Goal: Information Seeking & Learning: Learn about a topic

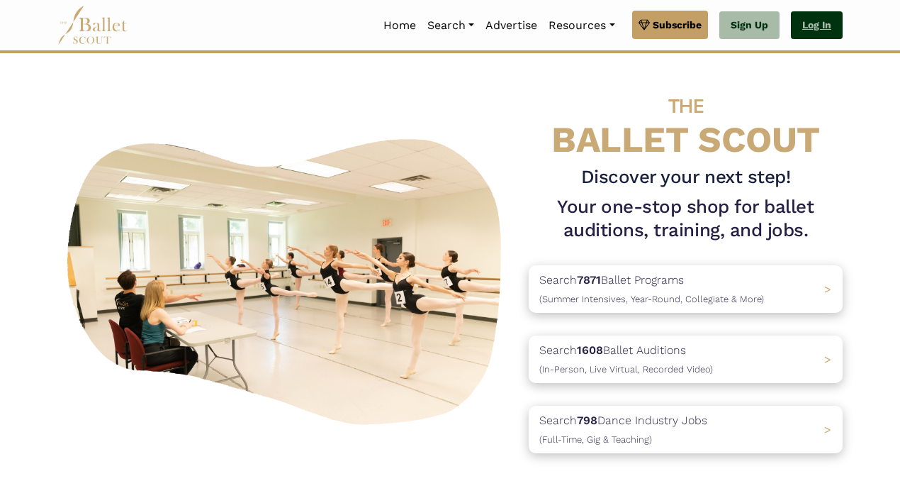
click at [833, 20] on link "Log In" at bounding box center [817, 25] width 52 height 28
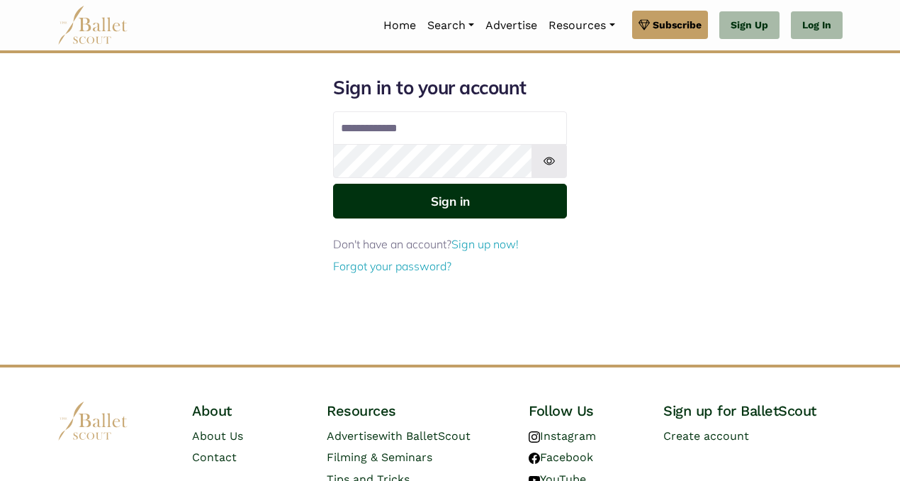
type input "**********"
click at [434, 186] on button "Sign in" at bounding box center [450, 201] width 234 height 35
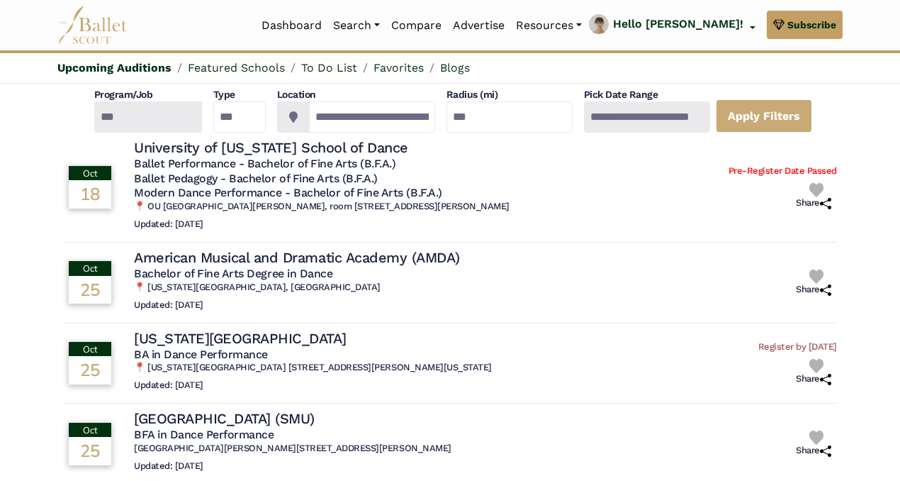
scroll to position [98, 0]
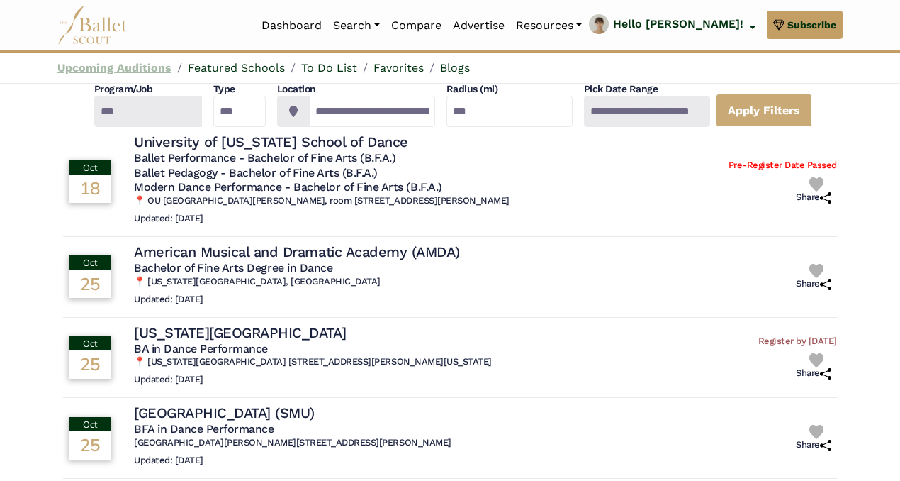
click at [144, 65] on link "Upcoming Auditions" at bounding box center [114, 67] width 114 height 13
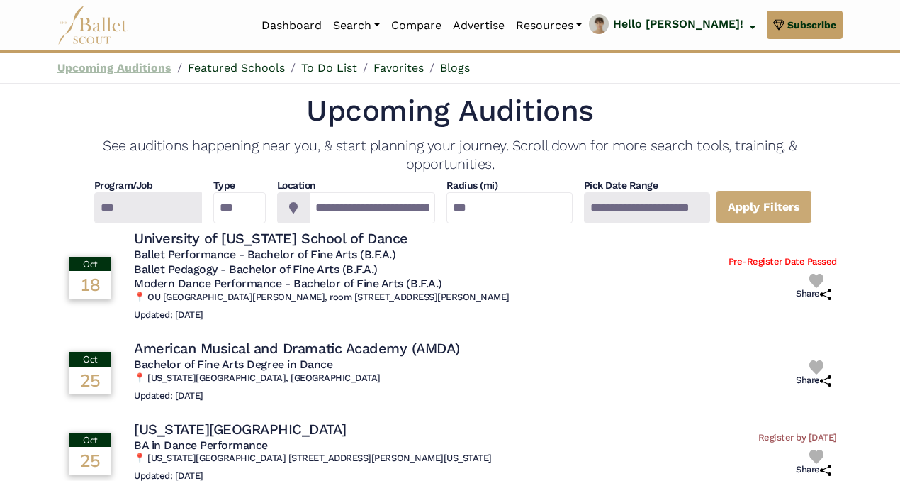
scroll to position [0, 0]
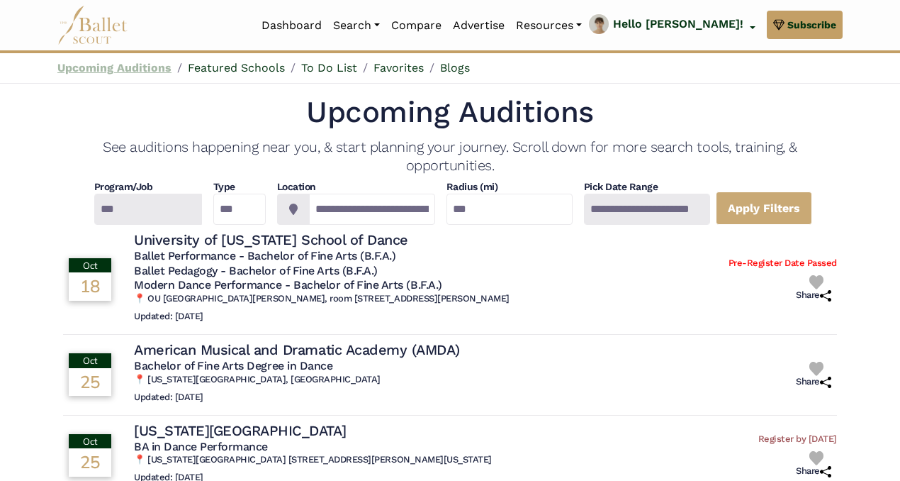
click at [144, 65] on link "Upcoming Auditions" at bounding box center [114, 67] width 114 height 13
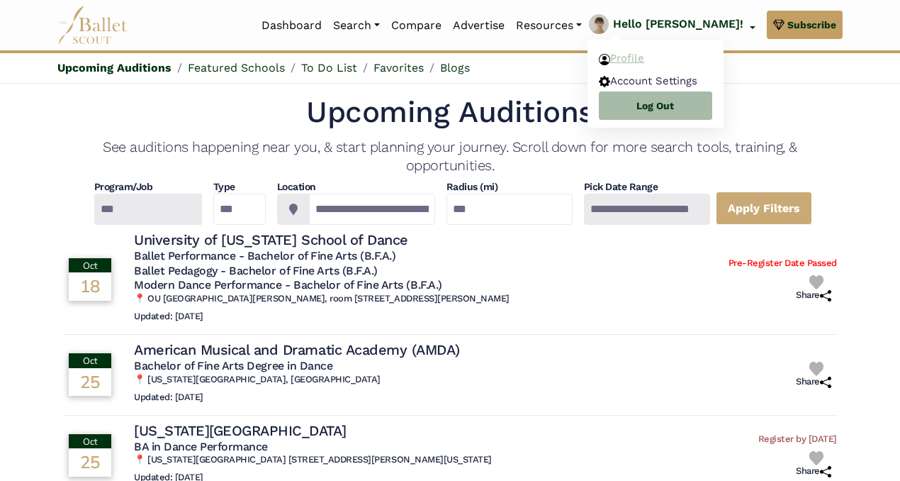
click at [695, 61] on link "Profile" at bounding box center [656, 59] width 136 height 22
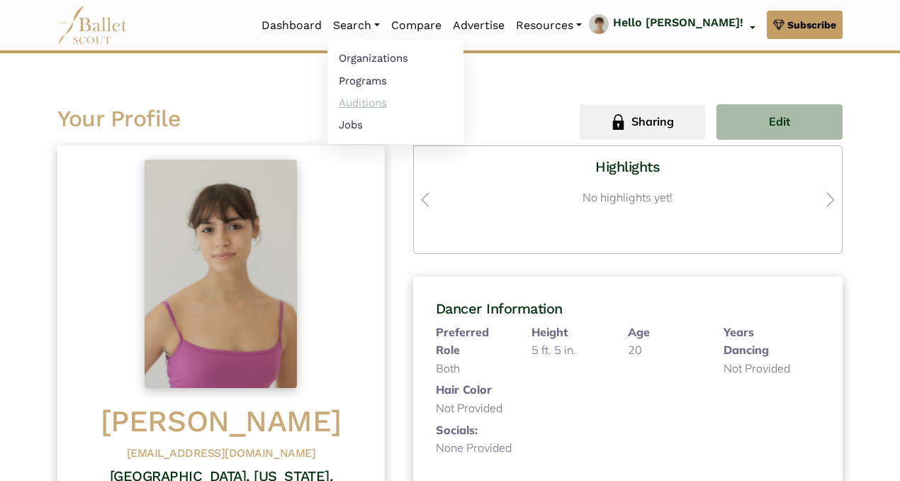
click at [436, 96] on link "Auditions" at bounding box center [396, 102] width 136 height 22
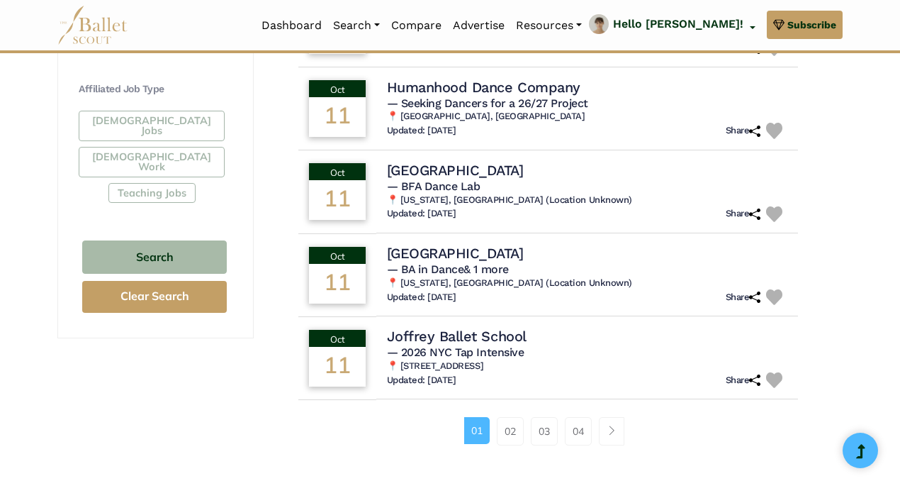
scroll to position [837, 0]
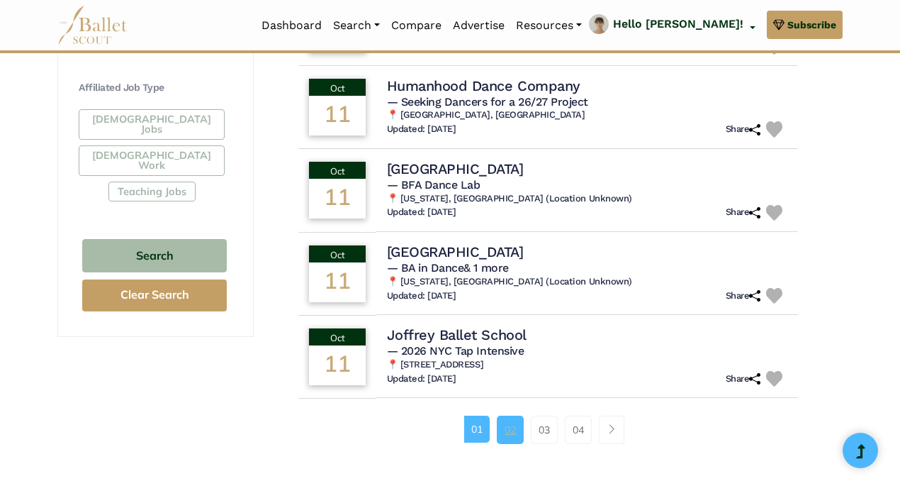
click at [514, 429] on link "02" at bounding box center [510, 429] width 27 height 28
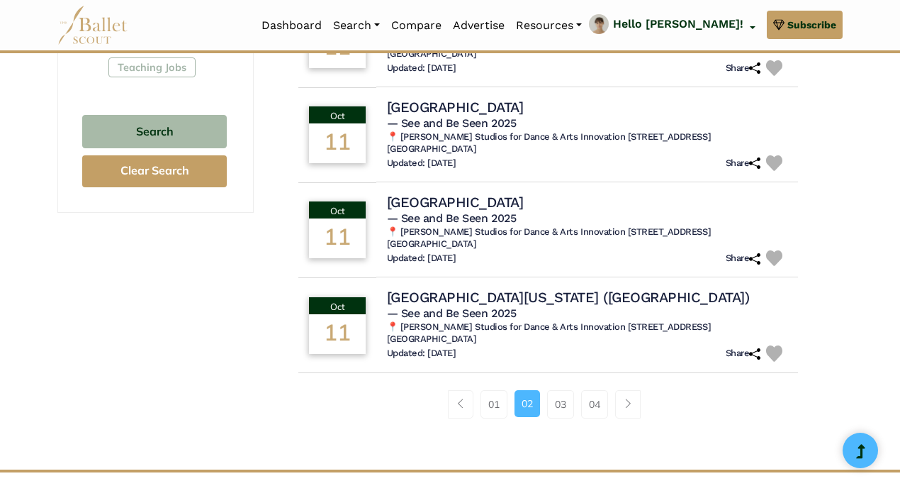
scroll to position [963, 0]
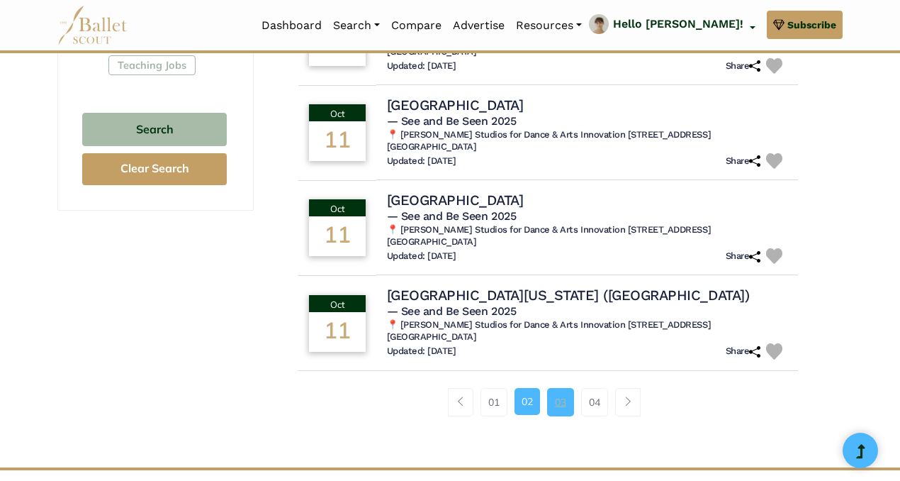
click at [566, 388] on link "03" at bounding box center [560, 402] width 27 height 28
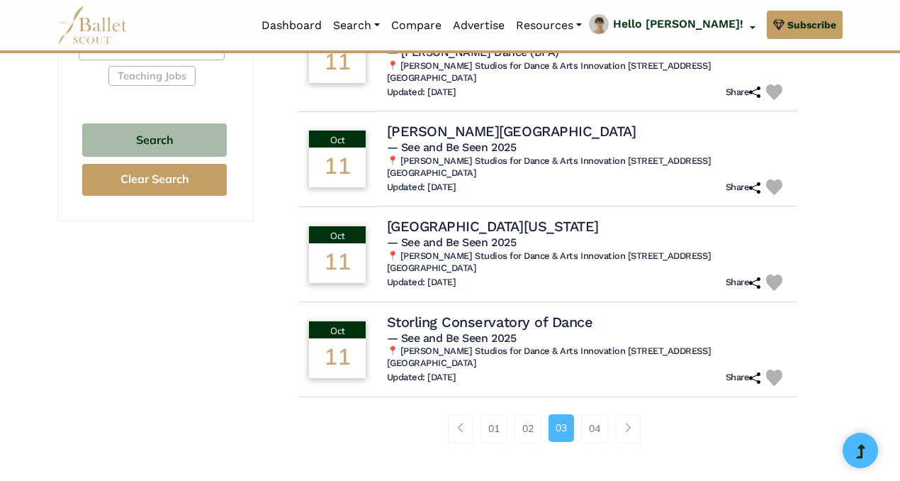
scroll to position [953, 0]
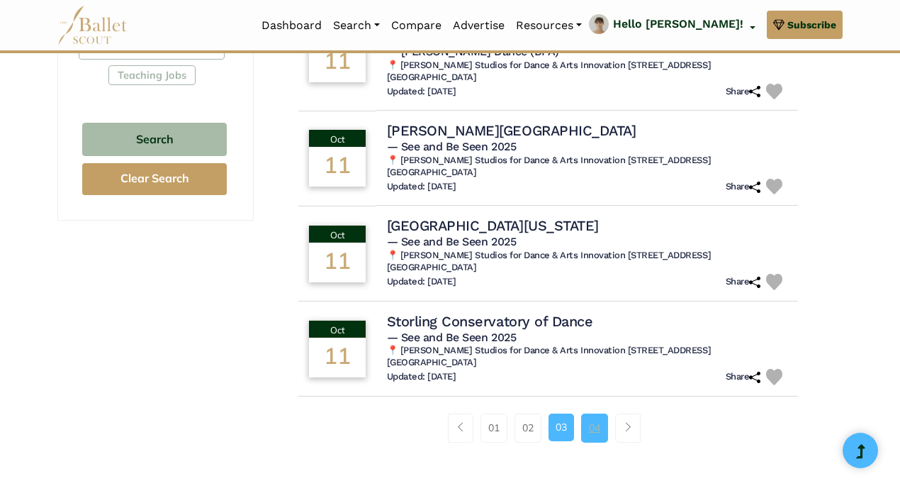
click at [592, 415] on link "04" at bounding box center [594, 427] width 27 height 28
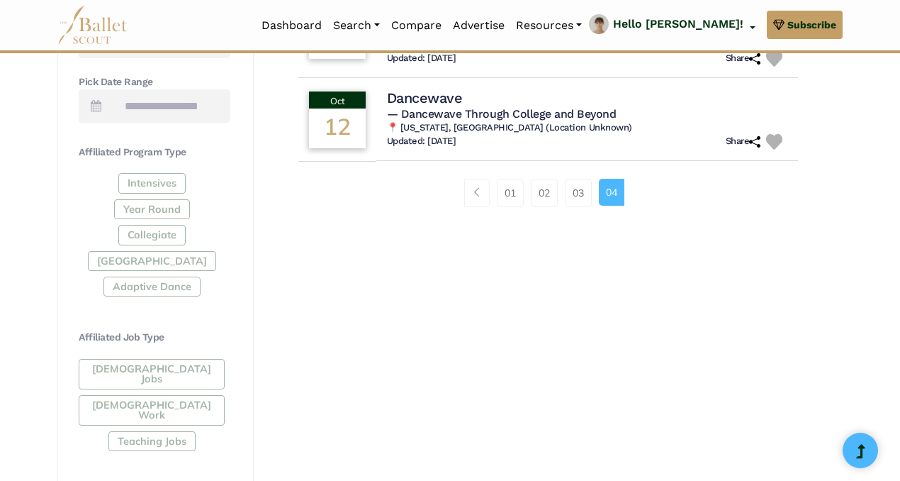
scroll to position [586, 0]
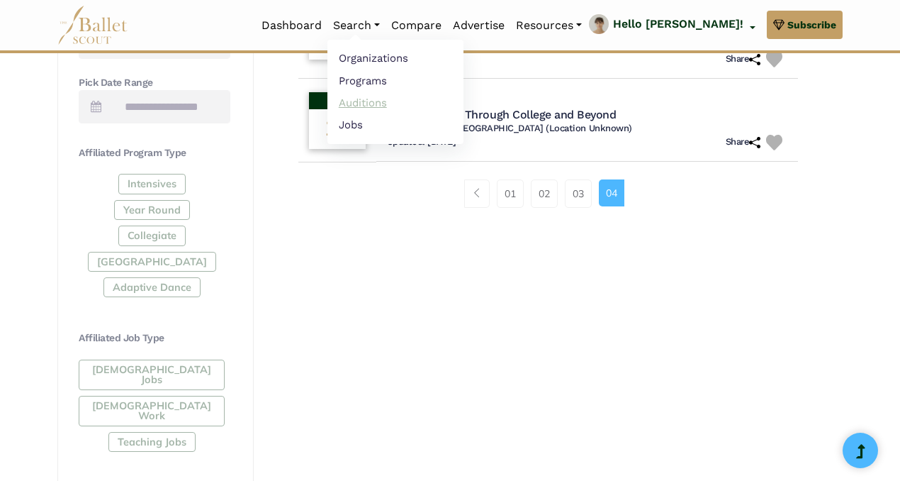
click at [447, 95] on link "Auditions" at bounding box center [396, 102] width 136 height 22
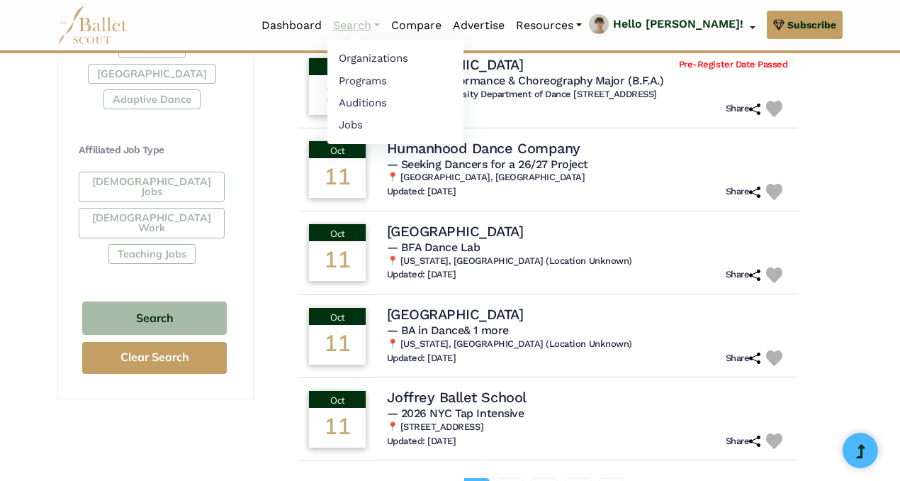
scroll to position [769, 0]
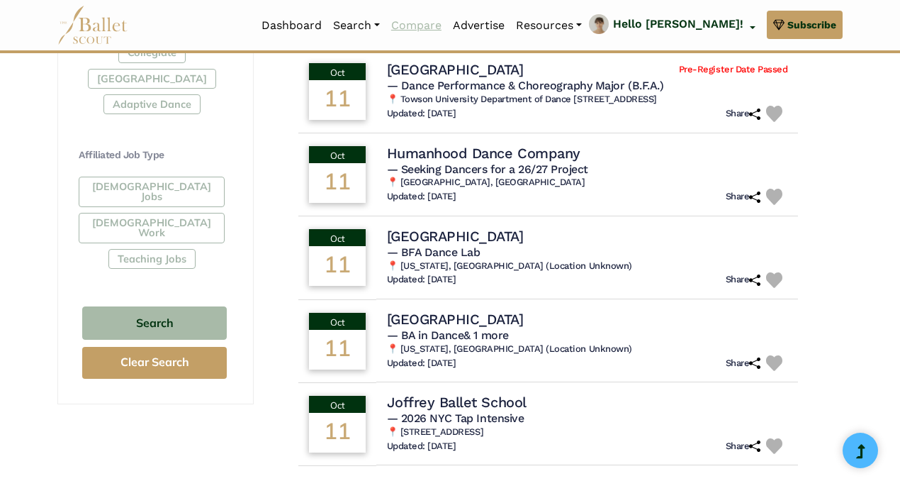
click at [447, 24] on link "Compare" at bounding box center [417, 26] width 62 height 30
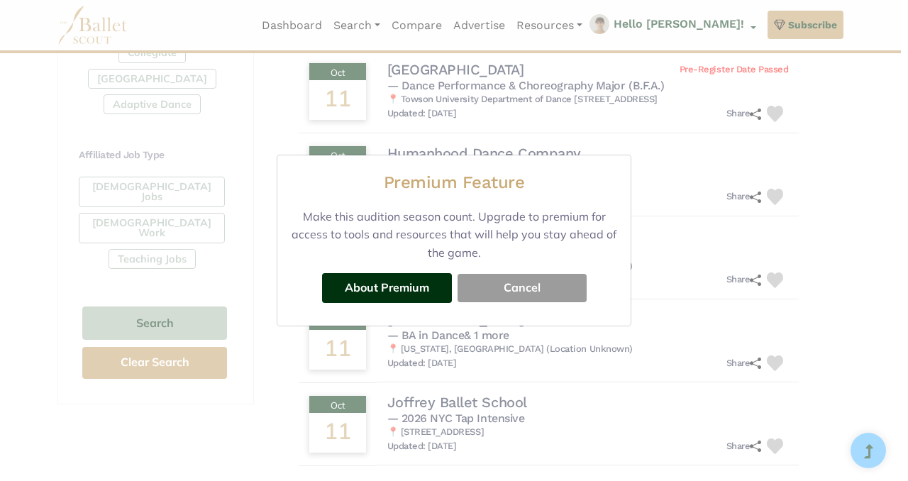
click at [539, 282] on button "Cancel" at bounding box center [521, 288] width 129 height 28
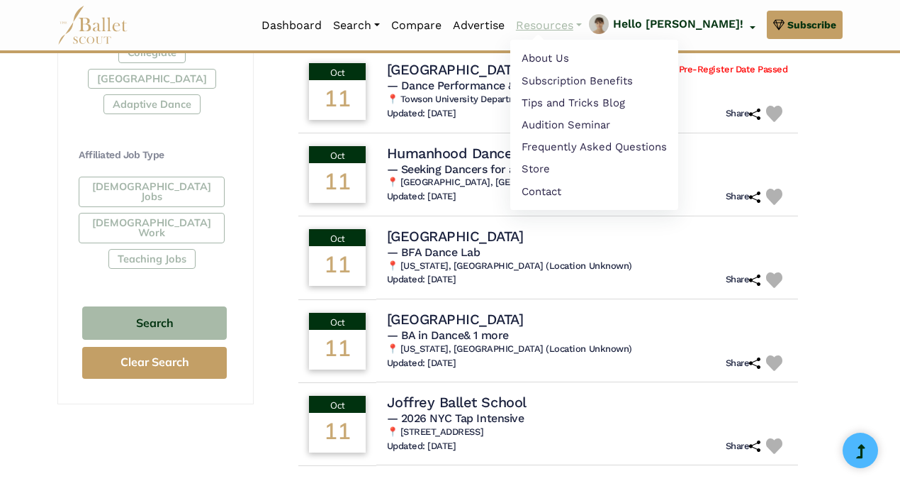
click at [588, 35] on li "Resources About Us Subscription Benefits Tips and Tricks Blog Audition Seminar" at bounding box center [549, 26] width 77 height 30
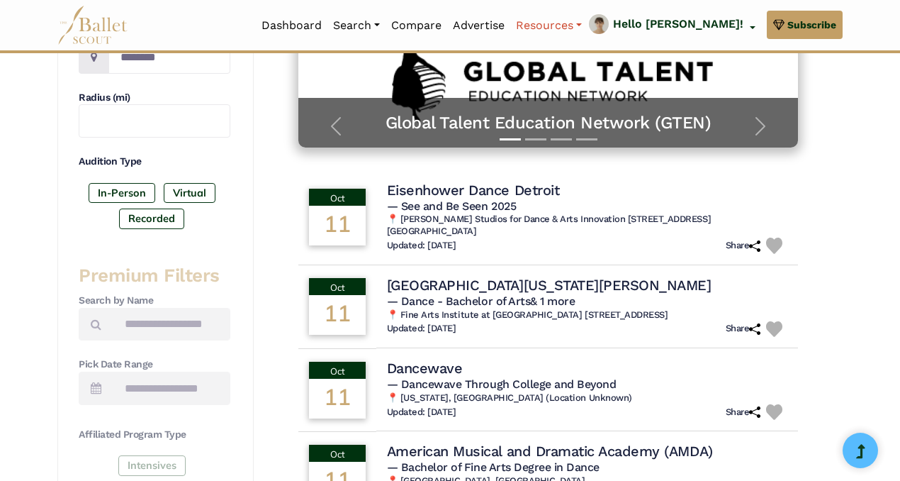
scroll to position [0, 0]
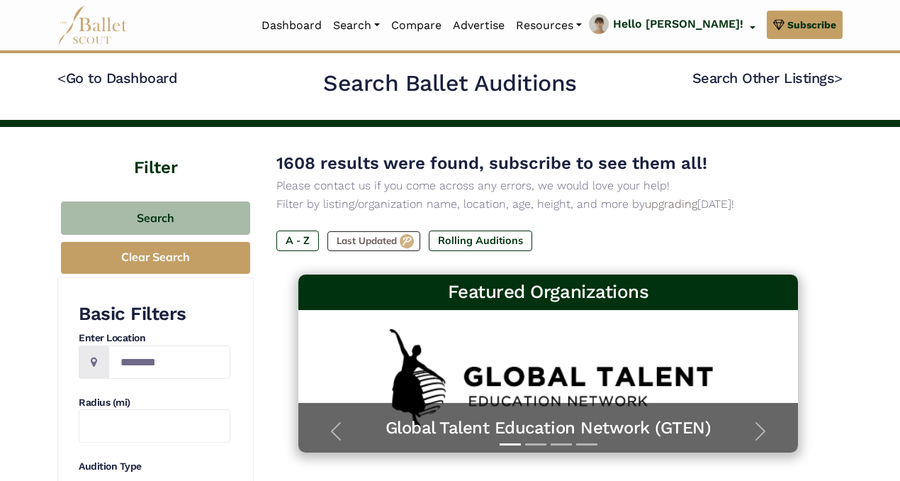
drag, startPoint x: 855, startPoint y: 237, endPoint x: 828, endPoint y: 196, distance: 49.2
click at [540, 82] on h2 "Search Ballet Auditions" at bounding box center [450, 84] width 254 height 30
click at [791, 162] on div "1608 results were found, subscribe to see them all! Please contact us if you co…" at bounding box center [549, 182] width 544 height 64
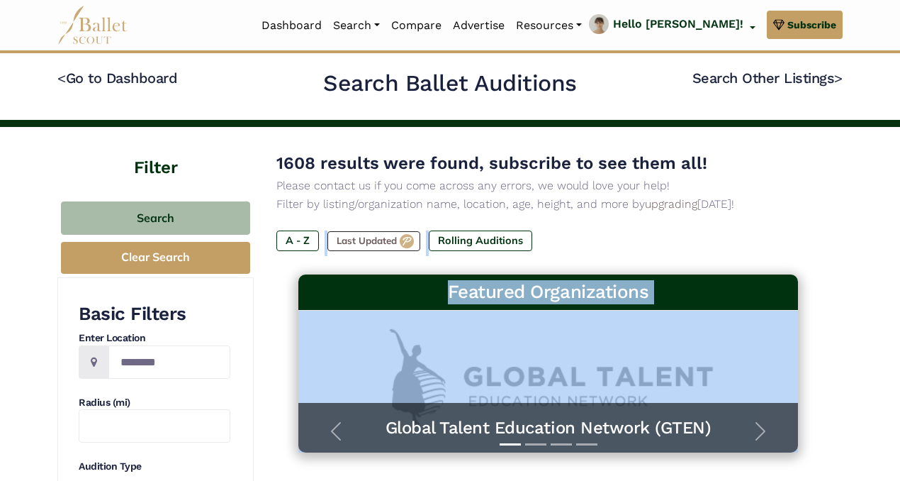
drag, startPoint x: 836, startPoint y: 319, endPoint x: 813, endPoint y: 222, distance: 99.8
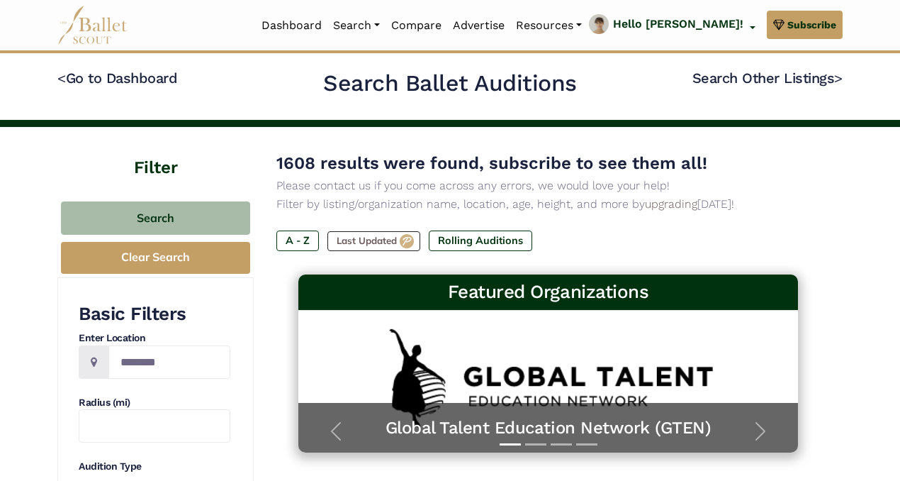
click at [813, 222] on div "1608 results were found, subscribe to see them all! Please contact us if you co…" at bounding box center [549, 212] width 544 height 125
